Goal: Find specific page/section: Find specific page/section

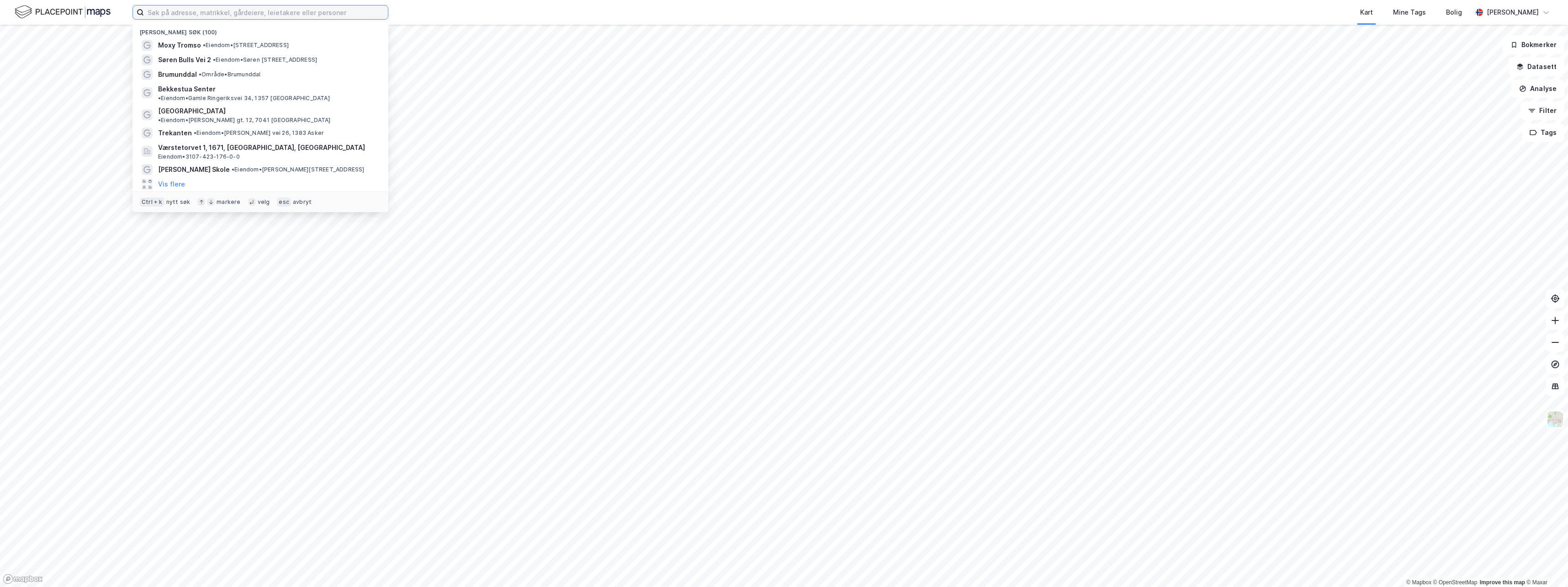
click at [326, 12] on input at bounding box center [265, 12] width 244 height 14
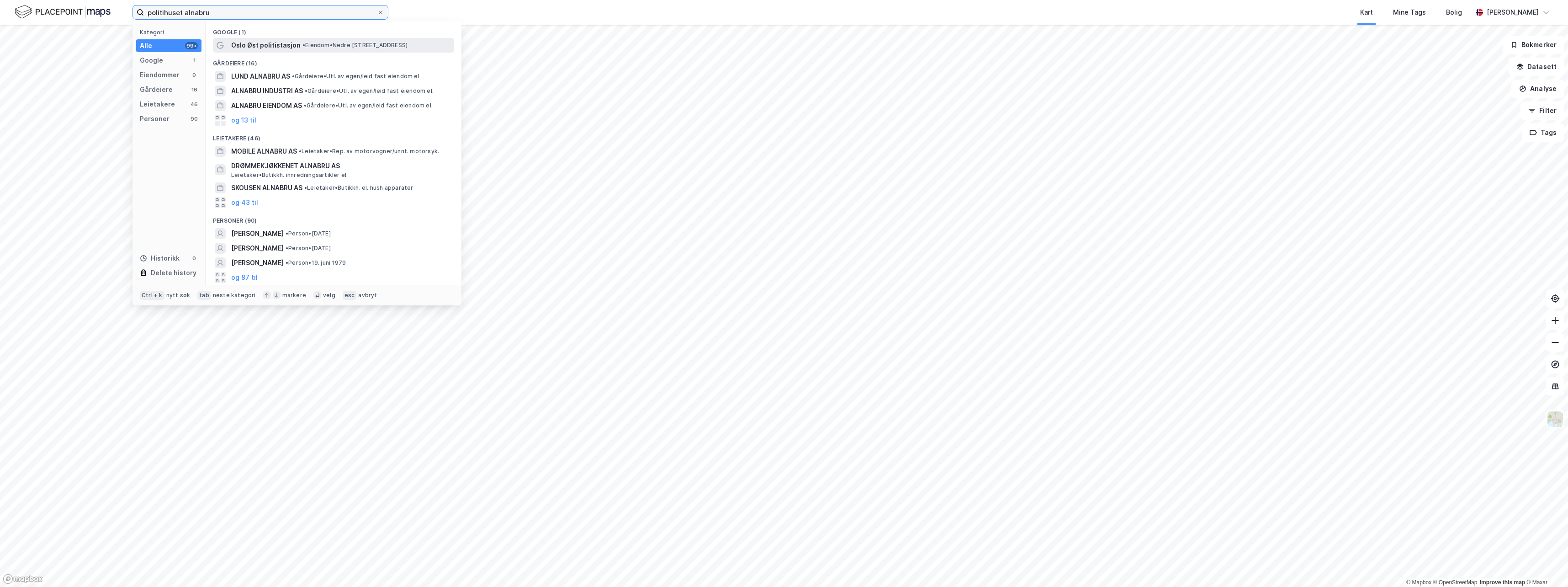
type input "politihuset alnabru"
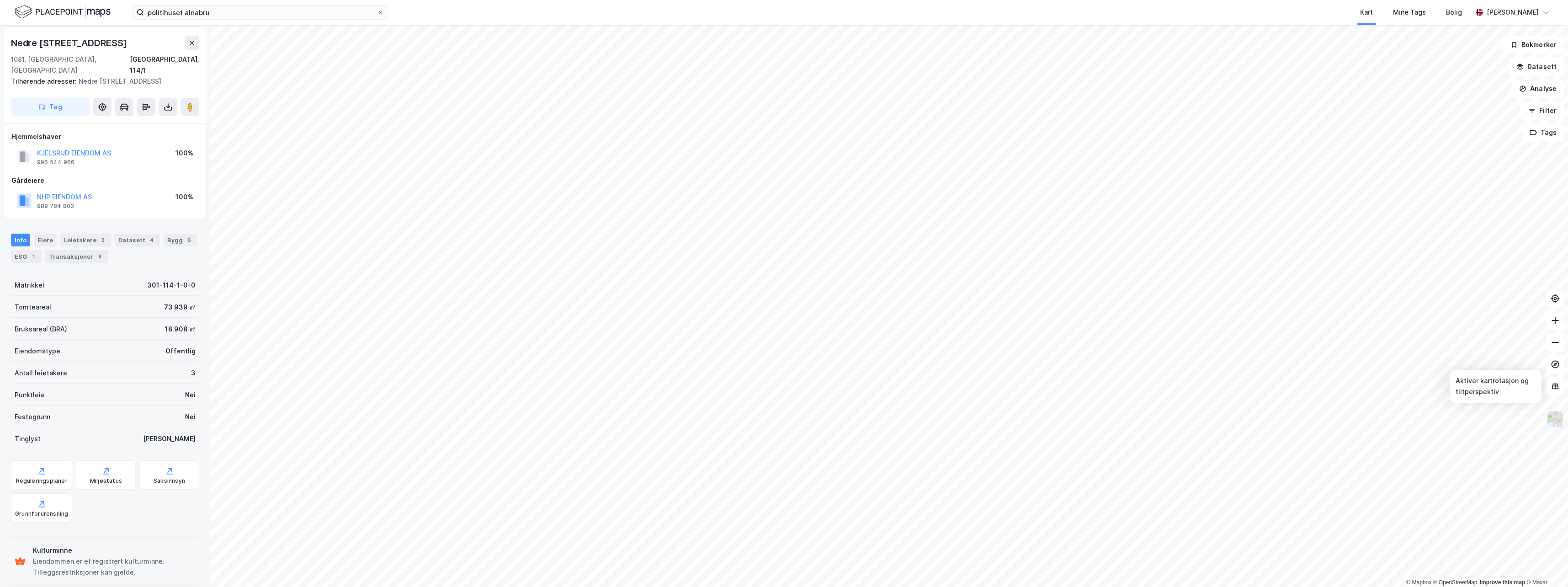
click at [1559, 423] on img at bounding box center [1555, 419] width 18 height 18
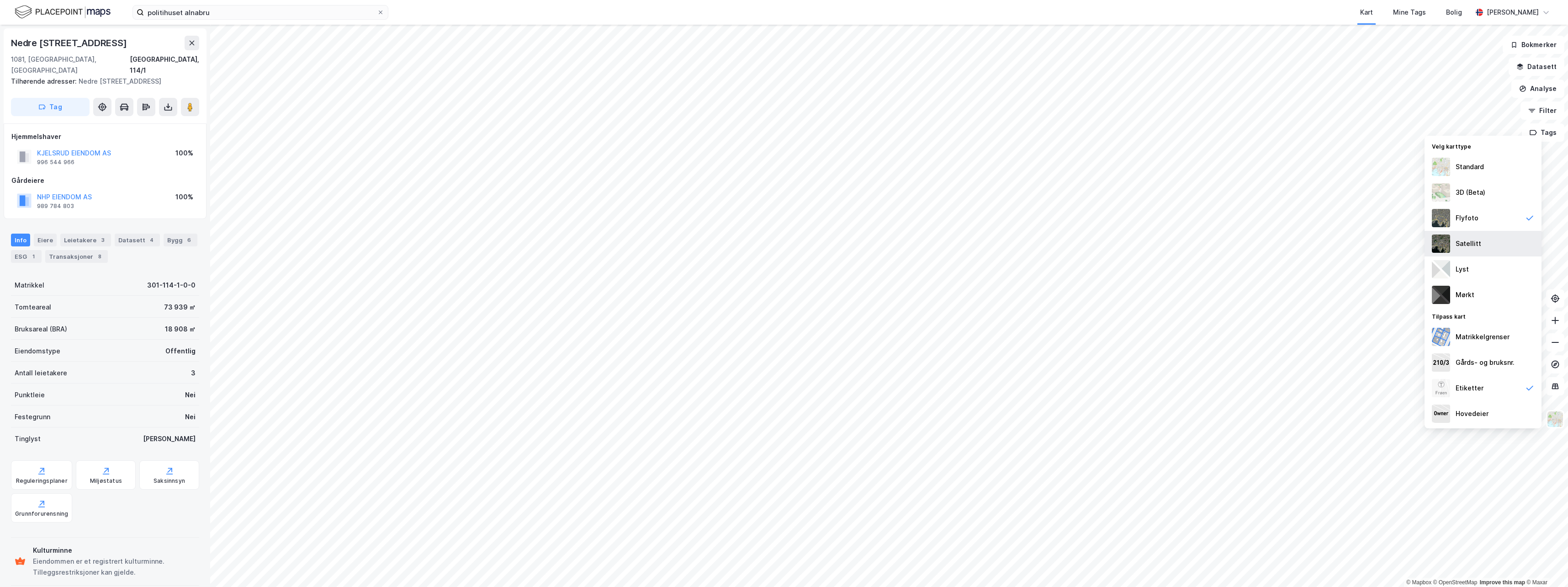
click at [1479, 241] on div "Satellitt" at bounding box center [1468, 244] width 26 height 11
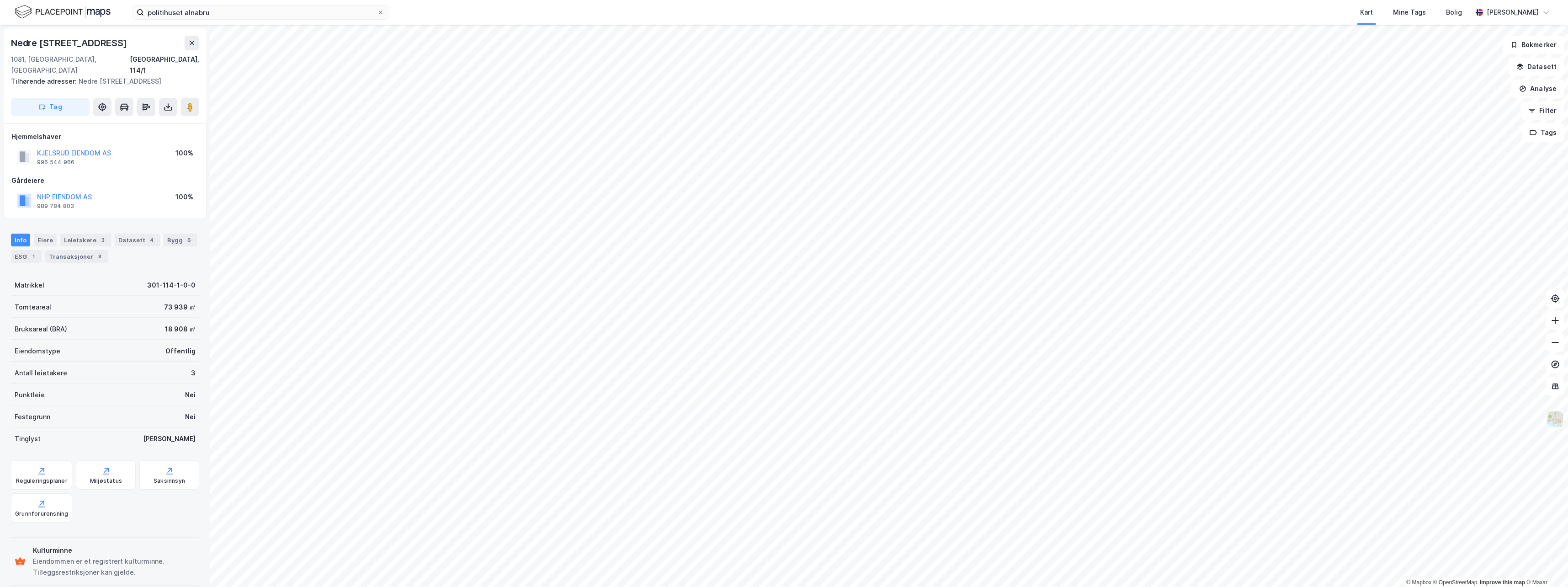
click at [1554, 426] on img at bounding box center [1555, 419] width 18 height 18
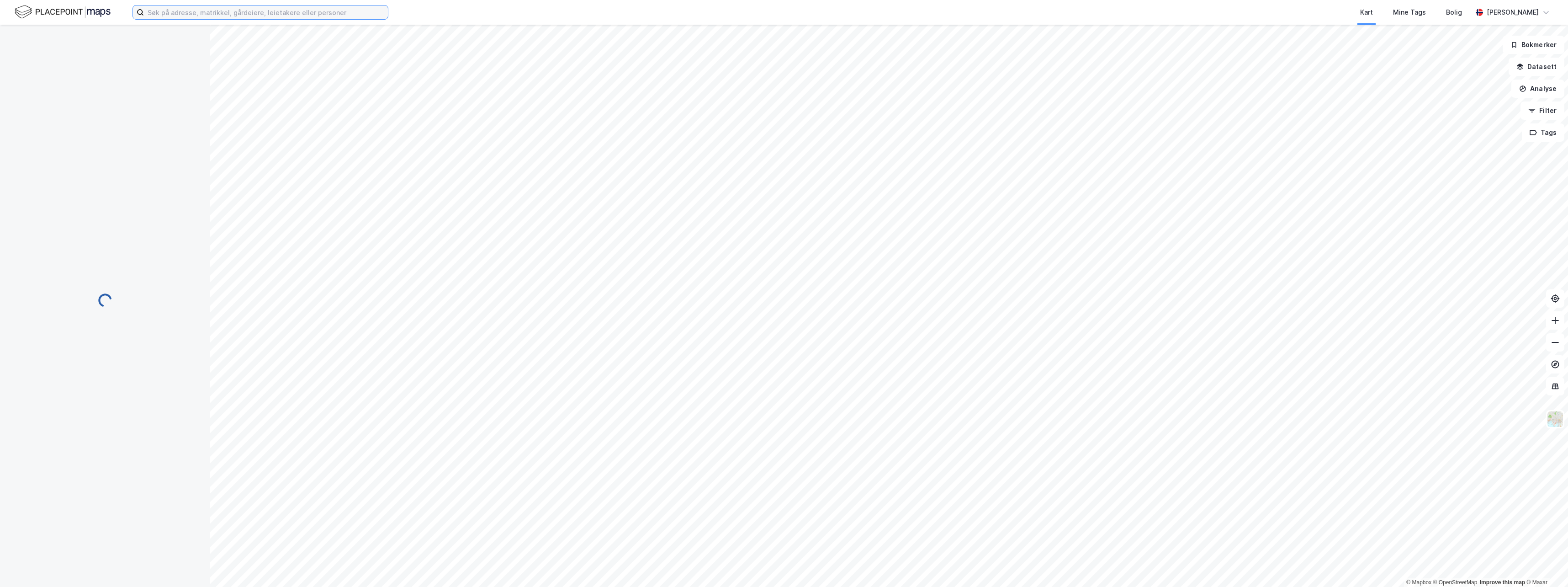
click at [299, 14] on input at bounding box center [265, 12] width 244 height 14
